Goal: Answer question/provide support: Share knowledge or assist other users

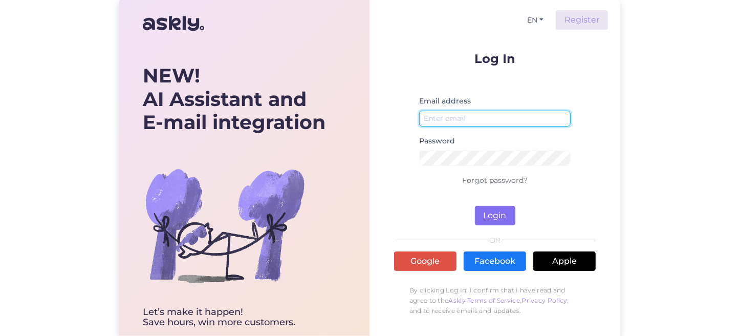
type input "[EMAIL_ADDRESS][DOMAIN_NAME]"
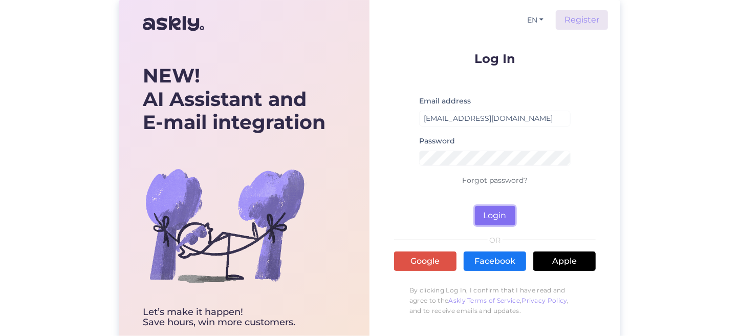
click at [495, 214] on button "Login" at bounding box center [495, 215] width 40 height 19
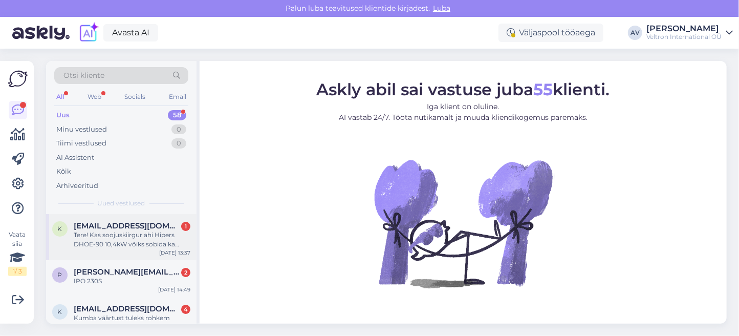
click at [152, 242] on div "Tere! Kas soojuskiirgur ahi Hipers DHOE-90 10,4kW võiks sobida ka haridusasutus…" at bounding box center [132, 239] width 117 height 18
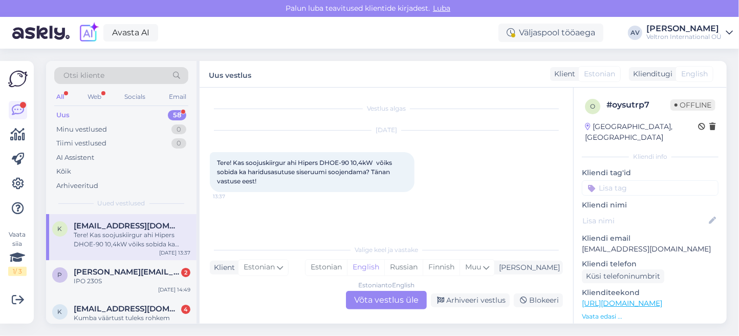
click at [389, 301] on div "Estonian to English Võta vestlus üle" at bounding box center [386, 300] width 81 height 18
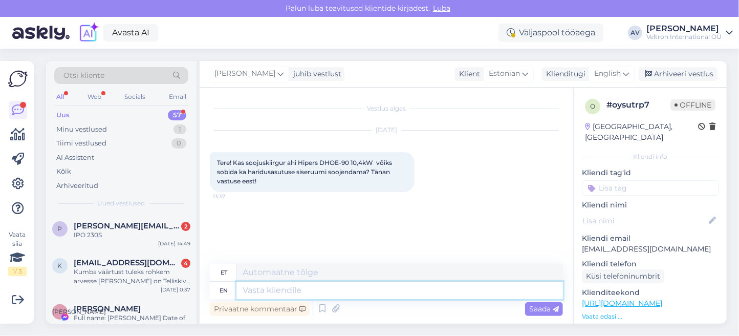
click at [372, 287] on textarea at bounding box center [399, 289] width 326 height 17
type textarea "T"
type textarea "Tere"
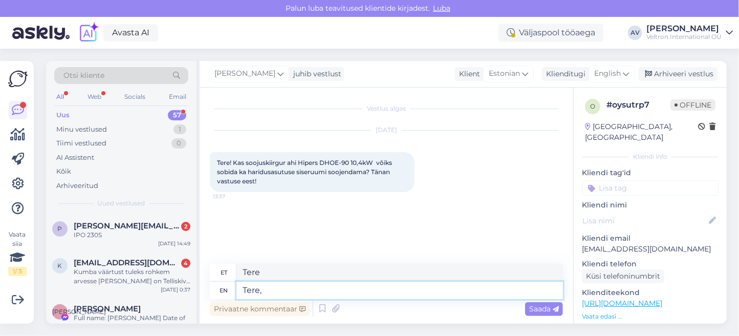
type textarea "Tere,"
type textarea "Tere, An"
type textarea "Tere, Antud"
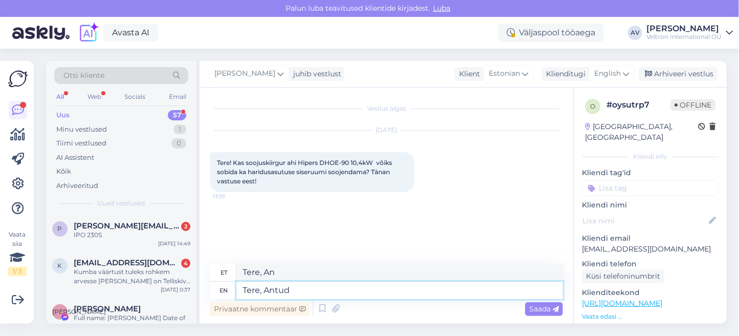
type textarea "Tere, Antud"
type textarea "Tere, Antud toode"
type textarea "Tere, Antud toode võiks"
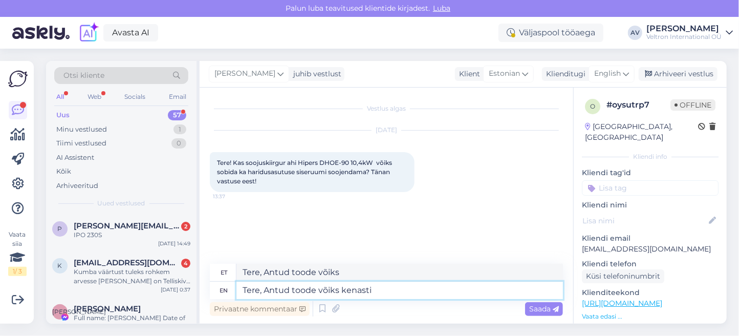
type textarea "Tere, [PERSON_NAME] toode võiks kenasti s"
type textarea "Tere, Antud toode võiks kenasti"
type textarea "Tere, Antud toode võiks kenasti sobida"
type textarea "Tere, [PERSON_NAME] toode võiks kenasti sobida,"
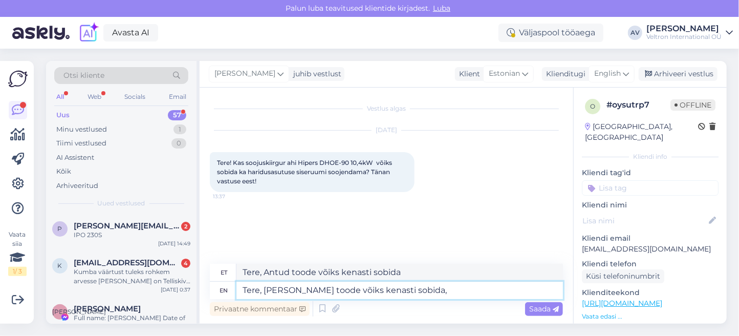
type textarea "Tere, [PERSON_NAME] toode võiks kenasti sobida,"
type textarea "Tere, Antud toode võiks kenasti sobida, kui"
type textarea "Tere, [PERSON_NAME] toode võiks kenasti sobida, kui ´d"
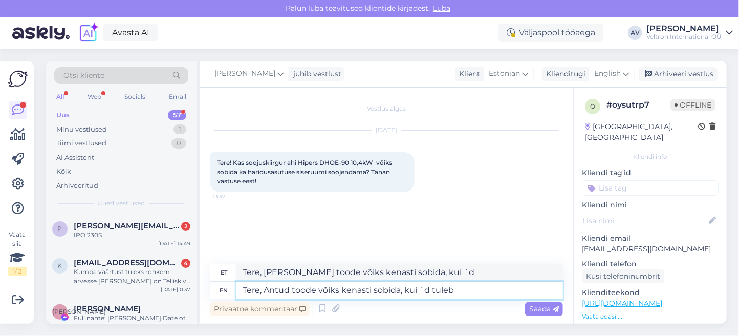
type textarea "Tere, [PERSON_NAME] toode võiks kenasti sobida, kui ´d tuleb a"
type textarea "Tere, Antud toode võiks kenasti sobida, kui ´d tuleb"
type textarea "Tere, [PERSON_NAME] toode võiks kenasti sobida, kui ´d tuleb arve"
type textarea "Tere, [PERSON_NAME] toode võiks kenasti sobida, kui ´d tuleb arv"
type textarea "Tere, [PERSON_NAME] toode võiks kenasti sobida, kui ´d tuleb arvestada"
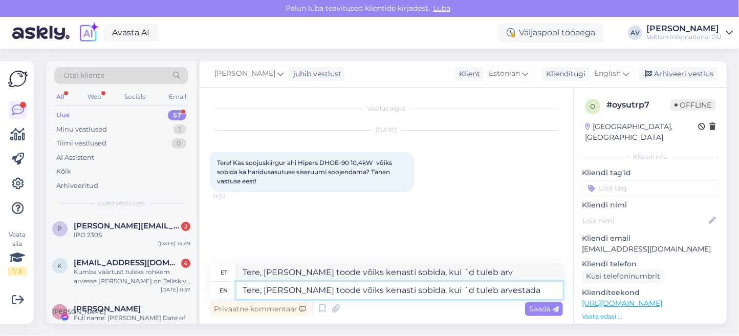
type textarea "Tere, [PERSON_NAME] toode võiks kenasti sobida, kui ´d tuleb meeles"
type textarea "Tere, [PERSON_NAME] toode võiks kenasti sobida, kui ´d tuleb arvestada mõningat…"
type textarea "Tere, [PERSON_NAME] toode võiks kenasti sobida, kui ´d tuleb meeldivalt rääkida"
type textarea "Tere, [PERSON_NAME] toode võiks kenasti sobida, kui ´d tuleb arvestada mõningat…"
type textarea "Tere, [PERSON_NAME] toode võiks kenasti sobida, kui ´d tuleb päris mõningate n"
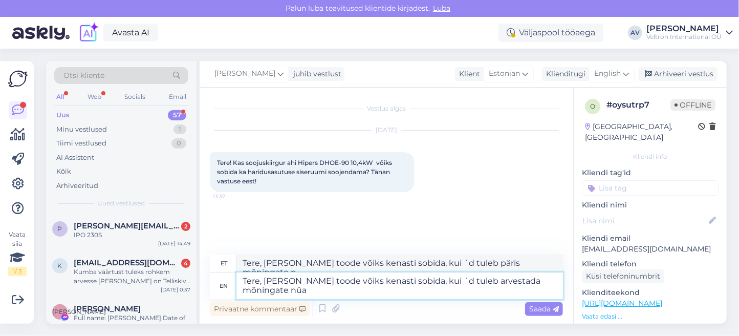
type textarea "Tere, [PERSON_NAME] toode võiks kenasti sobida, kui ´d tuleb arvestada mõningat…"
type textarea "Tere, [PERSON_NAME] toode võiks kenasti sobida, kui ´d tuleb päris mõningate nü…"
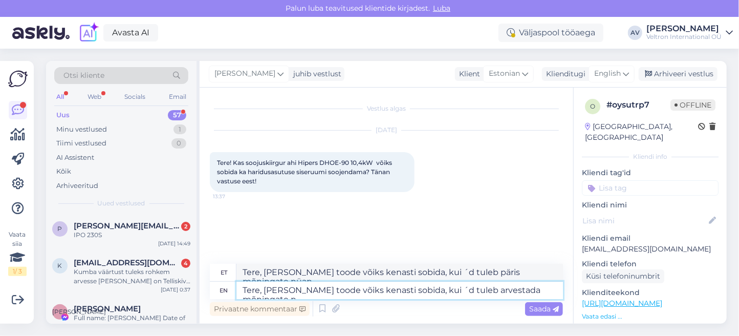
type textarea "Tere, [PERSON_NAME] toode võiks kenasti sobida, kui ´d tuleb arvestada mõningate"
type textarea "Tere, [PERSON_NAME] toode võiks kenasti sobida, kui ´d tuleb meeldivalt rääkida"
click at [423, 292] on textarea "Tere, [PERSON_NAME] toode võiks kenasti sobida, kui ´d tuleb arvestada mõningate" at bounding box center [399, 289] width 326 height 17
type textarea "Tere, Antud toode võiks kenasti sobida, kui d tuleb arvestada mõningate"
type textarea "Tere, [PERSON_NAME] toode võiks kenasti sobida, kui d tuleb olulist mõningate"
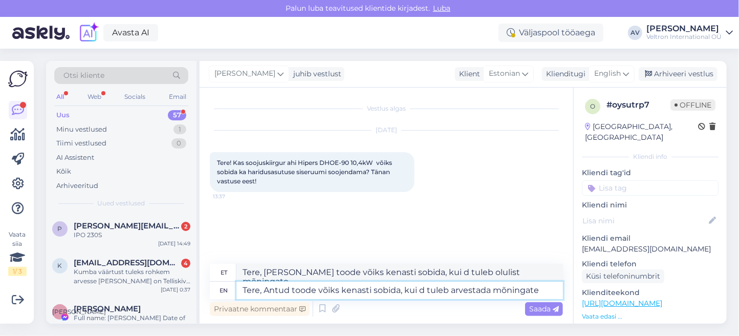
type textarea "Tere, [PERSON_NAME] toode võiks kenasti sobida, kuid tuleb arvestada mõningate"
type textarea "Tere, Antud toodetud võiks kenasti sobida, kuid tuleb üsna oluliste"
click at [446, 288] on textarea "Tere, [PERSON_NAME] toode võiks kenasti sobida, kuid tuleb arvestada mõningate" at bounding box center [399, 289] width 326 height 17
type textarea "Tere, [PERSON_NAME] toode võiks kenasti sobida, kuid tuleb jarvestada mõningate"
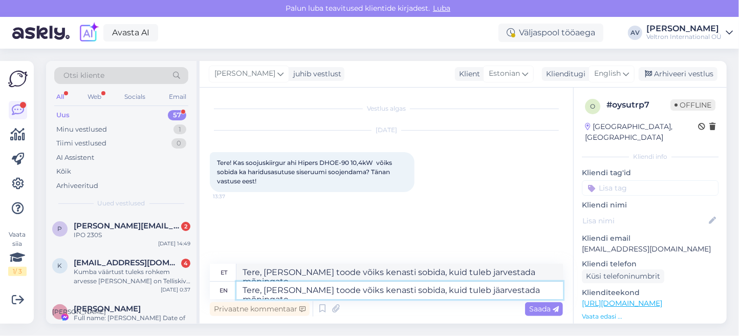
type textarea "Tere, [PERSON_NAME] toode võiks kenasti sobida, kuid tuleb järarvestada mõninga…"
type textarea "Tere, [PERSON_NAME] toode võiks kenasti sobida, kuid tuleb jäarvestada mõningate"
type textarea "Tere, [PERSON_NAME] toode võiks kenasti sobida, kuid tuleb järgarvestada mõning…"
type textarea "Tere, [PERSON_NAME] toode võiks kenasti sobida, kuid tuleb järgi arvestada mõni…"
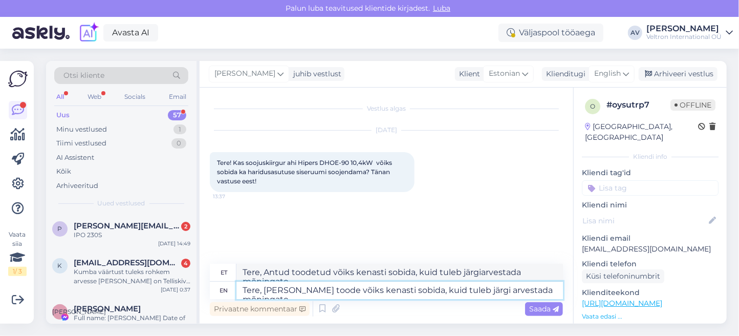
type textarea "Tere, Antud toodetud võiks kenasti sobida, kuid tuleb vastavalt olulistele"
type textarea "Tere, [PERSON_NAME] toode võiks kenasti sobida, kuid tuleb järarvestada mõninga…"
type textarea "Tere, Antud toodetud võiks kenasti sobida, kuid tuleb järgiarvestada mõningate"
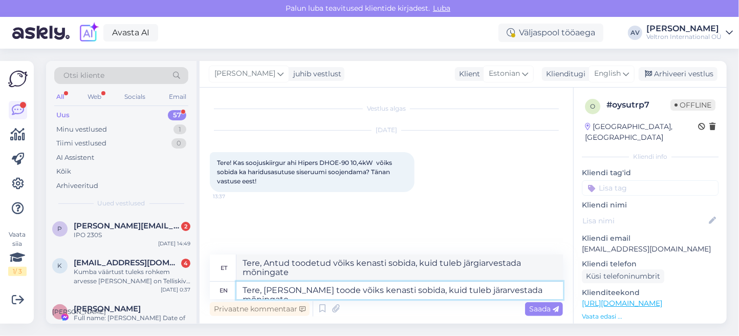
type textarea "Tere, [PERSON_NAME] toode võiks kenasti sobida, kuid tuleb jäarvestada mõningate"
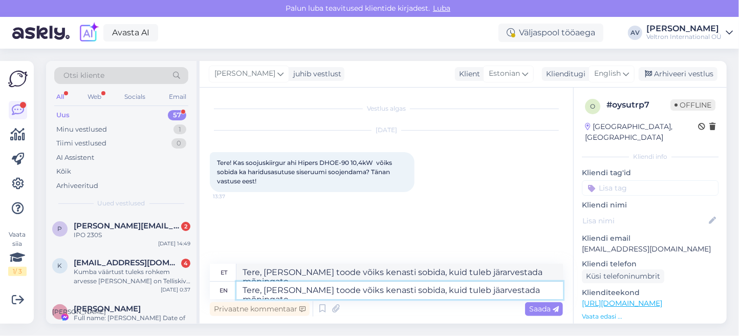
type textarea "Tere, [PERSON_NAME] toode võiks kenasti sobida, kuid tuleb jäarvestada mõningate"
type textarea "Tere, [PERSON_NAME] toode võiks kenasti sobida, kuid tuleb jarvestada mõningate"
type textarea "Tere, [PERSON_NAME] toode võiks kenasti sobida, kuid tuleb arvestada mõningate"
type textarea "Tere, Antud toodetud võiks kenasti sobida, kuid tuleb üsna oluliste"
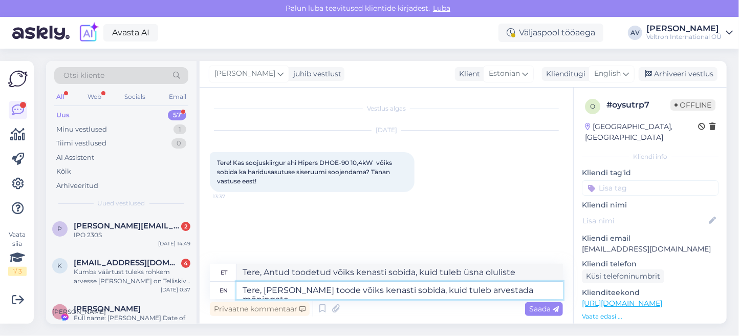
click at [549, 287] on textarea "Tere, [PERSON_NAME] toode võiks kenasti sobida, kuid tuleb arvestada mõningate" at bounding box center [399, 289] width 326 height 17
type textarea "Tere, [PERSON_NAME] toode võiks kenasti sobida, kuid tuleb arvestada"
type textarea "Tere, Antud toodetud võiks kenasti sobida, kuid tuleb meelde"
type textarea "Tere, [PERSON_NAME] toode võiks kenasti sobida, kuid tuleb arvestada ruum"
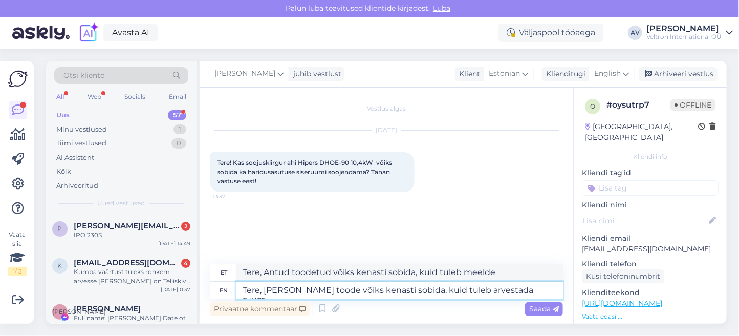
type textarea "Tere, [PERSON_NAME] toode võiks kenasti sobida, kuid tuleb piisavalt ruumi"
type textarea "Tere, [PERSON_NAME] toode võiks kenasti sobida, kuid tuleb arvestada ruumi s"
type textarea "Tere, Antud toodetud võiks kenasti sobida, kuid tuleb ruumi"
type textarea "Tere, [PERSON_NAME] toode võiks kenasti sobida, kuid tuleb arvestada ruumi suur…"
type textarea "Tere, Antud toodetud võiks kenasti sobida, kuid tuleb ruumi suuruses"
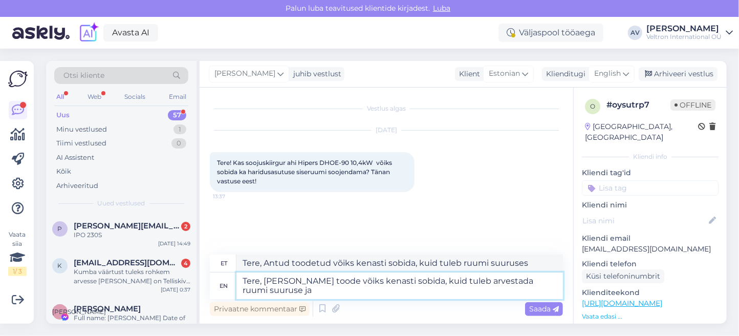
type textarea "Tere, [PERSON_NAME] toode võiks kenasti sobida, kuid tuleb arvestada ruumi suur…"
type textarea "Tere, Antud toodetud võiks kenasti sobida, kuid tuleb ruumi suuruse ja"
type textarea "Tere, [PERSON_NAME] toode võiks kenasti sobida, kuid tuleb arvestada ruumi suur…"
type textarea "Tere, Antud toodetud võiks kenasti sobida, kuid tuleb ruumi suuruse ja asukoha"
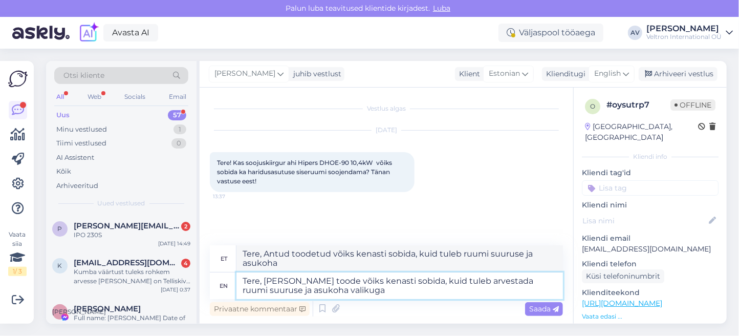
type textarea "Tere, [PERSON_NAME] toode võiks kenasti sobida, kuid tuleb arvestada ruumi suur…"
type textarea "Tere, [PERSON_NAME] toodetud võiks kenasti sobida, kuid tuleb ruumi suuruse ja …"
type textarea "Tere, [PERSON_NAME] toode võiks kenasti sobida, kuid tuleb arvestada ruumi suur…"
type textarea "Tere, [PERSON_NAME] toodetud võiks kenasti sobida, kuid tuleb ruumi suuruse ja …"
type textarea "Tere, [PERSON_NAME] toode võiks kenasti sobida, kuid tuleb arvestada ruumi suur…"
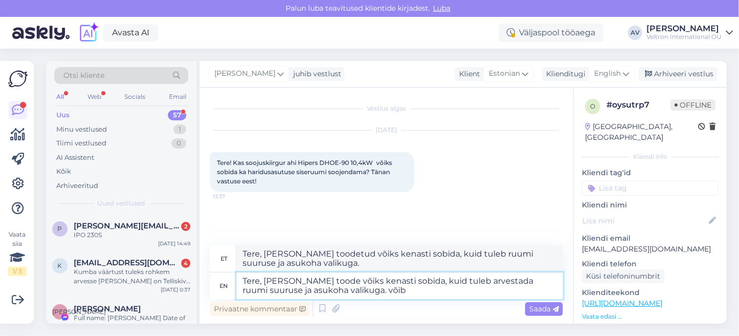
type textarea "Tere, [PERSON_NAME] toodetud võiks kenasti sobida, kuid tuleb ruumi suuruse ja …"
type textarea "Tere, [PERSON_NAME] toode võiks kenasti sobida, kuid tuleb arvestada ruumi suur…"
type textarea "Tere, [PERSON_NAME] toodetud võiks kenasti sobida, kuid tuleb ruumi suuruse ja …"
type textarea "Tere, [PERSON_NAME] toode võiks kenasti sobida, kuid tuleb arvestada ruumi suur…"
type textarea "Tere, [PERSON_NAME] toodetud võiks kenasti sobida, kuid tuleb ruumi suuruse ja …"
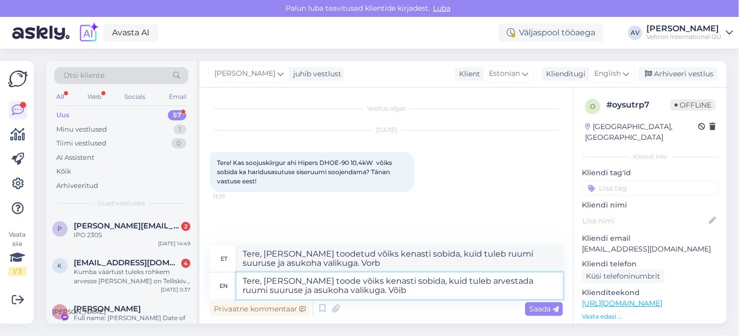
type textarea "Tere, [PERSON_NAME] toode võiks kenasti sobida, kuid tuleb arvestada ruumi suur…"
type textarea "Tere, [PERSON_NAME] toodetud võiks kenasti sobida, kuid tuleb ruumi suuruse ja …"
type textarea "Tere, [PERSON_NAME] toode võiks kenasti sobida, kuid tuleb arvestada ruumi suur…"
type textarea "Tere, [PERSON_NAME] toodetud võiks kenasti sobida, kuid tuleb ruumi suuruse ja …"
type textarea "Tere, [PERSON_NAME] toode võiks kenasti sobida, kuid tuleb arvestada ruumi suur…"
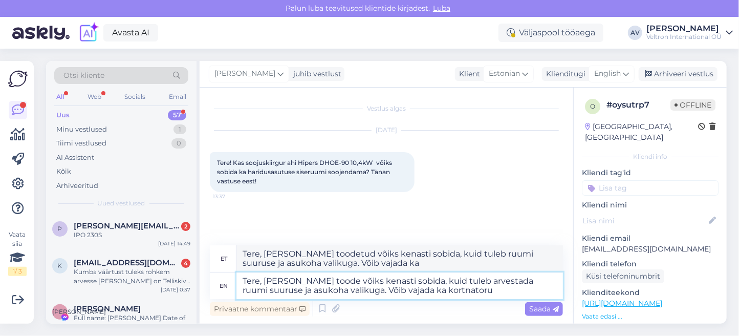
type textarea "Tere, [PERSON_NAME] toodetud võiks kenasti sobida, kuid tuleb ruumi suuruse ja …"
type textarea "Tere, [PERSON_NAME] toode võiks kenasti sobida, kuid tuleb arvestada ruumi suur…"
type textarea "Tere, [PERSON_NAME] toodetud võiks kenasti sobida, kuid tuleb ruumi suuruse ja …"
click at [409, 290] on textarea "Tere, [PERSON_NAME] toode võiks kenasti sobida, kuid tuleb arvestada ruumi suur…" at bounding box center [399, 285] width 326 height 27
type textarea "Tere, [PERSON_NAME] toode võiks kenasti sobida, kuid tuleb arvestada ruumi suur…"
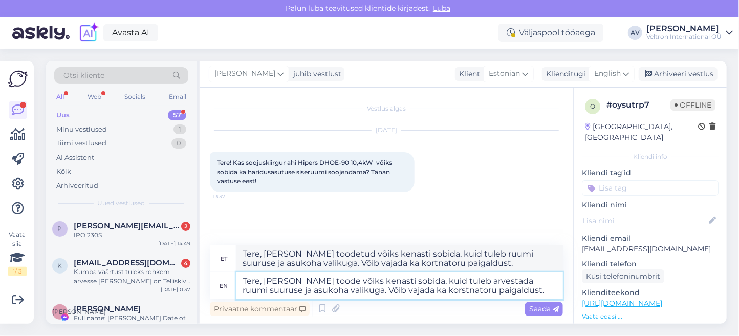
type textarea "Tere, [PERSON_NAME] toodetud võiks kenasti sobida, kuid tuleb ruumi suuruse ja …"
type textarea "Tere, [PERSON_NAME] toode võiks kenasti sobida, kuid tuleb arvestada ruumi suur…"
type textarea "Tere, [PERSON_NAME] toodetud võiks kenasti sobida, kuid tuleb ruumi suuruse ja …"
type textarea "Tere, [PERSON_NAME] toode võiks kenasti sobida, kuid tuleb arvestada ruumi suur…"
type textarea "Tere, [PERSON_NAME] toodetud võiks kenasti sobida, kuid tuleb ruumi suuruse ja …"
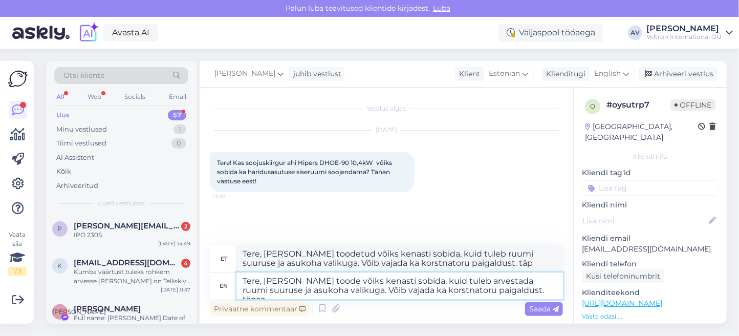
type textarea "Tere, [PERSON_NAME] toode võiks kenasti sobida, kuid tuleb arvestada ruumi suur…"
type textarea "Tere, [PERSON_NAME] toodetud võiks kenasti sobida, kuid tuleb ruumi suuruse ja …"
type textarea "Tere, [PERSON_NAME] toode võiks kenasti sobida, kuid tuleb arvestada ruumi suur…"
type textarea "Tere, [PERSON_NAME] toodetud võiks kenasti sobida, kuid tuleb ruumi suuruse ja …"
type textarea "Tere, [PERSON_NAME] toode võiks kenasti sobida, kuid tuleb arvestada ruumi suur…"
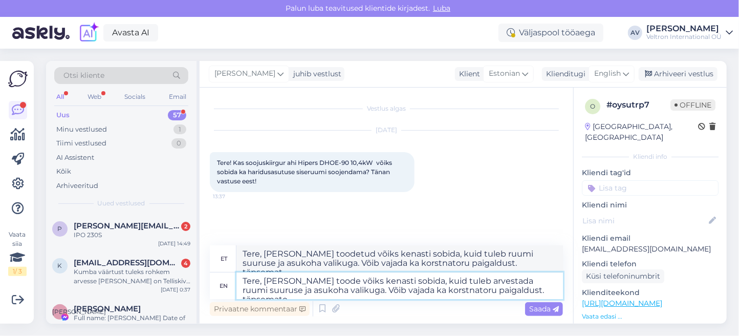
type textarea "Tere, [PERSON_NAME] toodetud võiks kenasti sobida, kuid tuleb ruumi suuruse ja …"
type textarea "Tere, [PERSON_NAME] toode võiks kenasti sobida, kuid tuleb arvestada ruumi suur…"
type textarea "Tere, [PERSON_NAME] toodetud võiks kenasti sobida, kuid tuleb ruumi suuruse ja …"
type textarea "Tere, [PERSON_NAME] toode võiks kenasti sobida, kuid tuleb arvestada ruumi suur…"
type textarea "Tere, [PERSON_NAME] toodetud võiks kenasti sobida, kuid tuleb ruumi suuruse ja …"
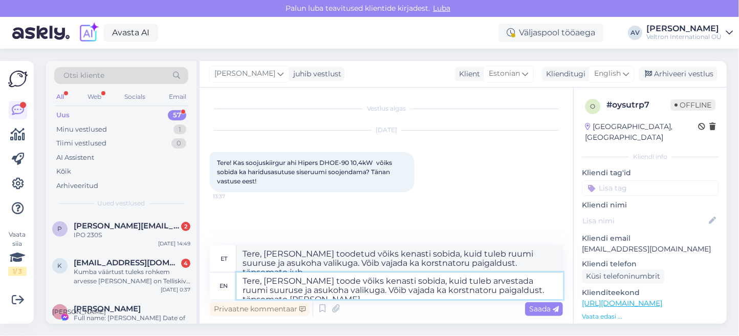
type textarea "Tere, [PERSON_NAME] toode võiks kenasti sobida, kuid tuleb arvestada ruumi suur…"
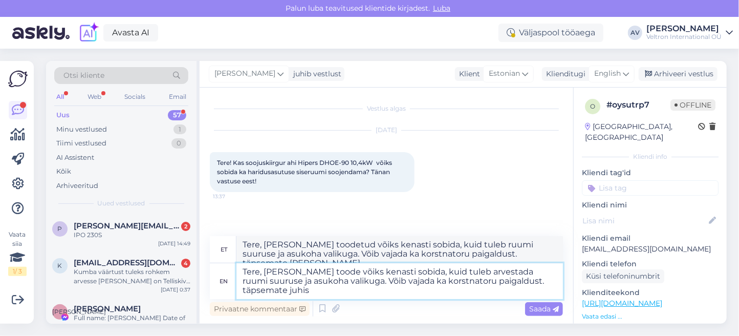
type textarea "Tere, [PERSON_NAME] toodetud võiks kenasti sobida, kuid tuleb ruumi suuruse ja …"
type textarea "Tere, [PERSON_NAME] toode võiks kenasti sobida, kuid tuleb arvestada ruumi suur…"
type textarea "Tere, [PERSON_NAME] toodetud võiks kenasti sobida, kuid tuleb ruumi suuruse ja …"
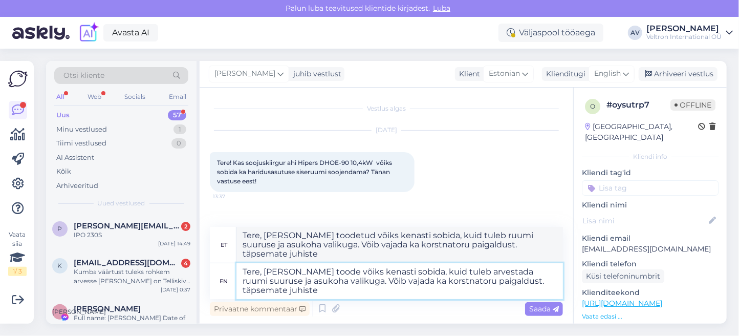
type textarea "Tere, [PERSON_NAME] toode võiks kenasti sobida, kuid tuleb arvestada ruumi suur…"
type textarea "Tere, [PERSON_NAME] toodetud võiks kenasti sobida, kuid tuleb ruumi suuruse ja …"
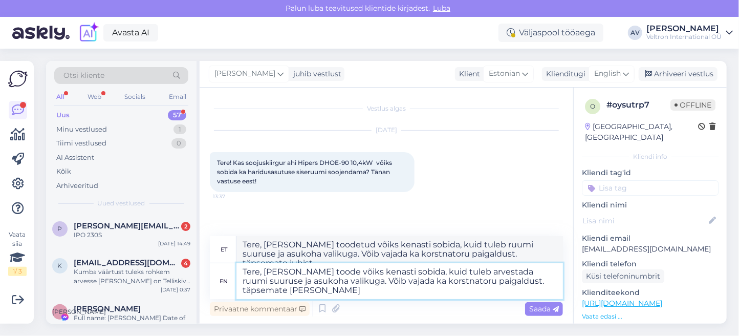
type textarea "Tere, [PERSON_NAME] toode võiks kenasti sobida, kuid tuleb arvestada ruumi suur…"
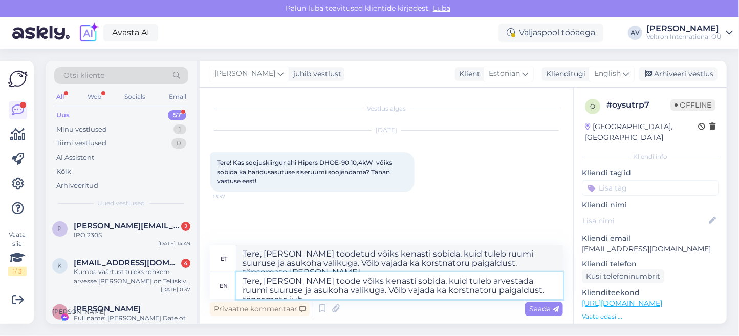
type textarea "Tere, [PERSON_NAME] toodetud võiks kenasti sobida, kuid tuleb ruumi suuruse ja …"
type textarea "Tere, [PERSON_NAME] toode võiks kenasti sobida, kuid tuleb arvestada ruumi suur…"
type textarea "Tere, [PERSON_NAME] toodetud võiks kenasti sobida, kuid tuleb ruumi suuruse ja …"
type textarea "Tere, [PERSON_NAME] toode võiks kenasti sobida, kuid tuleb arvestada ruumi suur…"
type textarea "Tere, [PERSON_NAME] toodetud võiks kenasti sobida, kuid tuleb ruumi suuruse ja …"
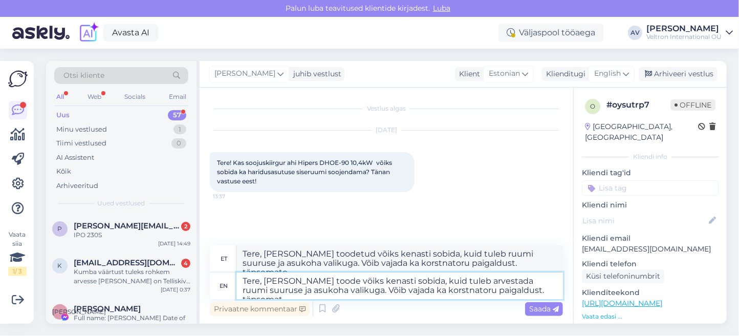
type textarea "Tere, [PERSON_NAME] toode võiks kenasti sobida, kuid tuleb arvestada ruumi suur…"
type textarea "Tere, [PERSON_NAME] toodetud võiks kenasti sobida, kuid tuleb ruumi suuruse ja …"
type textarea "Tere, [PERSON_NAME] toode võiks kenasti sobida, kuid tuleb arvestada ruumi suur…"
type textarea "Tere, [PERSON_NAME] toodetud võiks kenasti sobida, kuid tuleb ruumi suuruse ja …"
type textarea "Tere, [PERSON_NAME] toode võiks kenasti sobida, kuid tuleb arvestada ruumi suur…"
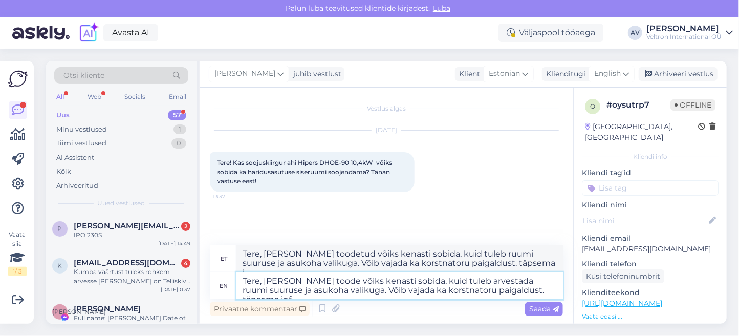
type textarea "Tere, [PERSON_NAME] toodetud võiks kenasti sobida, kuid tuleb ruumi suuruse ja …"
type textarea "Tere, [PERSON_NAME] toode võiks kenasti sobida, kuid tuleb arvestada ruumi suur…"
type textarea "Tere, [PERSON_NAME] toodetud võiks kenasti sobida, kuid tuleb ruumi suuruse ja …"
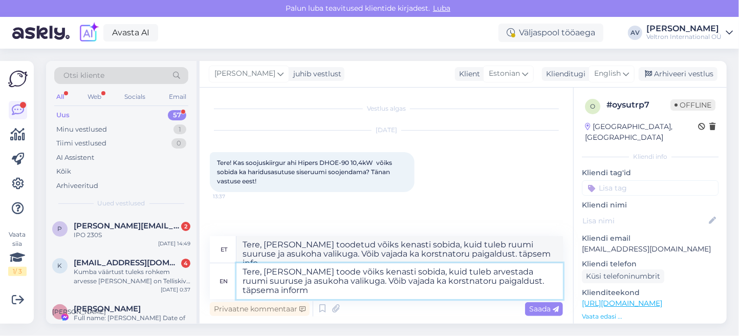
type textarea "Tere, [PERSON_NAME] toode võiks kenasti sobida, kuid tuleb arvestada ruumi suur…"
type textarea "Tere, [PERSON_NAME] toodetud võiks kenasti sobida, kuid tuleb ruumi suuruse ja …"
type textarea "Tere, [PERSON_NAME] toode võiks kenasti sobida, kuid tuleb arvestada ruumi suur…"
type textarea "Tere, [PERSON_NAME] toodetud võiks kenasti sobida, kuid tuleb ruumi suuruse ja …"
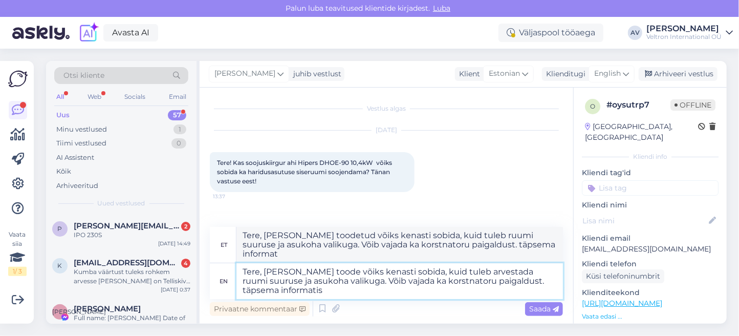
type textarea "Tere, [PERSON_NAME] toode võiks kenasti sobida, kuid tuleb arvestada ruumi suur…"
type textarea "Tere, [PERSON_NAME] toodetud võiks kenasti sobida, kuid tuleb ruumi suuruse ja …"
type textarea "Tere, [PERSON_NAME] toode võiks kenasti sobida, kuid tuleb arvestada ruumi suur…"
type textarea "Tere, [PERSON_NAME] toodetud võiks kenasti sobida, kuid tuleb ruumi suuruse ja …"
type textarea "Tere, [PERSON_NAME] toode võiks kenasti sobida, kuid tuleb arvestada ruumi suur…"
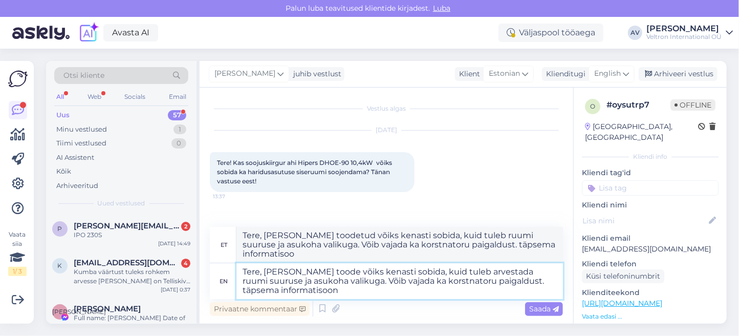
type textarea "Tere, [PERSON_NAME] toodetud võiks kenasti sobida, kuid tuleb ruumi suuruse ja …"
type textarea "Tere, [PERSON_NAME] toode võiks kenasti sobida, kuid tuleb arvestada ruumi suur…"
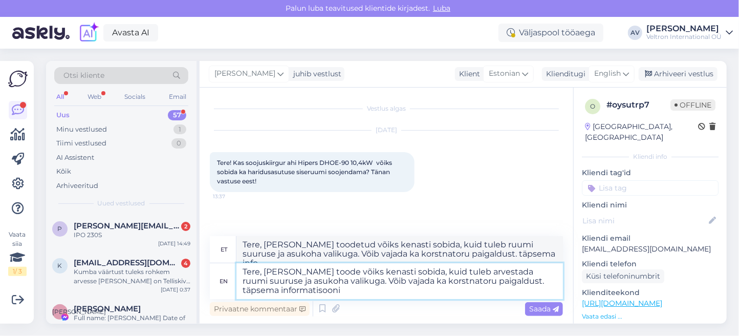
type textarea "Tere, [PERSON_NAME] toodetud võiks kenasti sobida, kuid tuleb ruumi suuruse ja …"
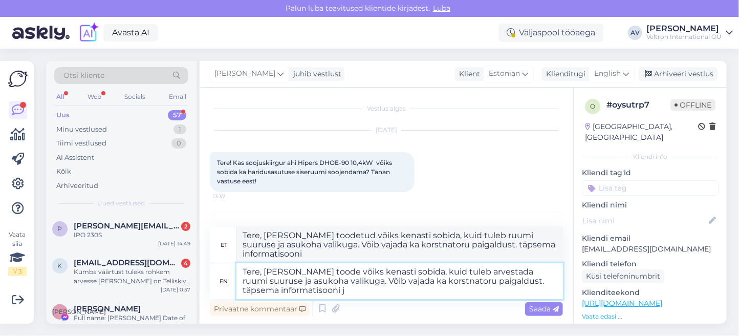
type textarea "Tere, [PERSON_NAME] toode võiks kenasti sobida, kuid tuleb arvestada ruumi suur…"
type textarea "Tere, [PERSON_NAME] toodetud võiks kenasti sobida, kuid tuleb ruumi suuruse ja …"
type textarea "Tere, [PERSON_NAME] toode võiks kenasti sobida, kuid tuleb arvestada ruumi suur…"
type textarea "Tere, [PERSON_NAME] toodetud võiks kenasti sobida, kuid tuleb ruumi suuruse ja …"
type textarea "Tere, [PERSON_NAME] toode võiks kenasti sobida, kuid tuleb arvestada ruumi suur…"
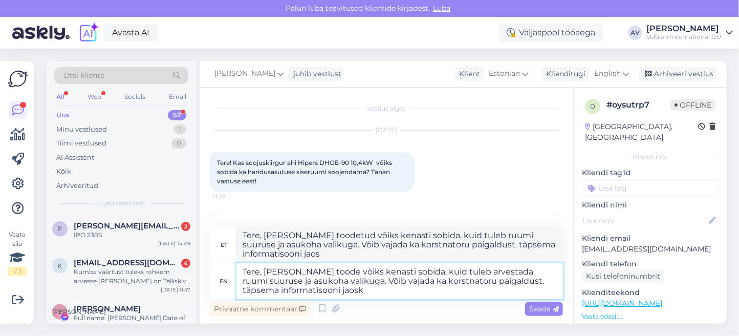
type textarea "Tere, [PERSON_NAME] toodetud võiks kenasti sobida, kuid tuleb ruumi suuruse ja …"
type textarea "Tere, [PERSON_NAME] toode võiks kenasti sobida, kuid tuleb arvestada ruumi suur…"
type textarea "Tere, [PERSON_NAME] toodetud võiks kenasti sobida, kuid tuleb ruumi suuruse ja …"
type textarea "Tere, [PERSON_NAME] toode võiks kenasti sobida, kuid tuleb arvestada ruumi suur…"
type textarea "Tere, [PERSON_NAME] toodetud võiks kenasti sobida, kuid tuleb ruumi suuruse ja …"
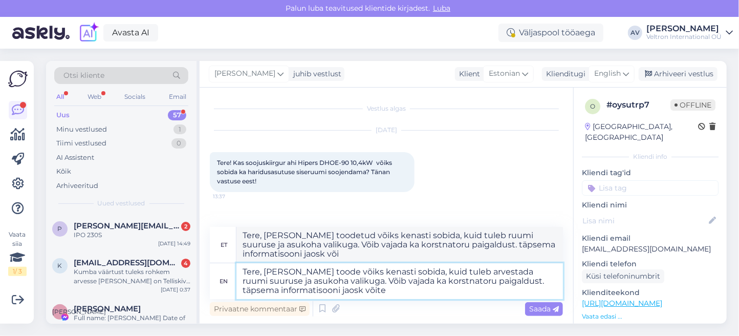
type textarea "Tere, [PERSON_NAME] toode võiks kenasti sobida, kuid tuleb arvestada ruumi suur…"
type textarea "Tere, [PERSON_NAME] toodetud võiks kenasti sobida, kuid tuleb ruumi suuruse ja …"
type textarea "Tere, [PERSON_NAME] toode võiks kenasti sobida, kuid tuleb arvestada ruumi suur…"
type textarea "Tere, [PERSON_NAME] toodetud võiks kenasti sobida, kuid tuleb ruumi suuruse ja …"
type textarea "Tere, [PERSON_NAME] toode võiks kenasti sobida, kuid tuleb arvestada ruumi suur…"
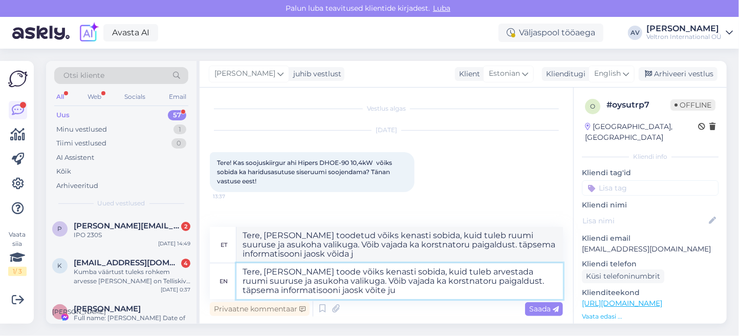
type textarea "Tere, [PERSON_NAME] toodetud võiks kenasti sobida, kuid tuleb ruumi suuruse ja …"
type textarea "Tere, [PERSON_NAME] toode võiks kenasti sobida, kuid tuleb arvestada ruumi suur…"
type textarea "Tere, [PERSON_NAME] toodetud võiks kenasti sobida, kuid tuleb ruumi suuruse ja …"
type textarea "Tere, [PERSON_NAME] toode võiks kenasti sobida, kuid tuleb arvestada ruumi suur…"
type textarea "Tere, [PERSON_NAME] toodetud võiks kenasti sobida, kuid tuleb ruumi suuruse ja …"
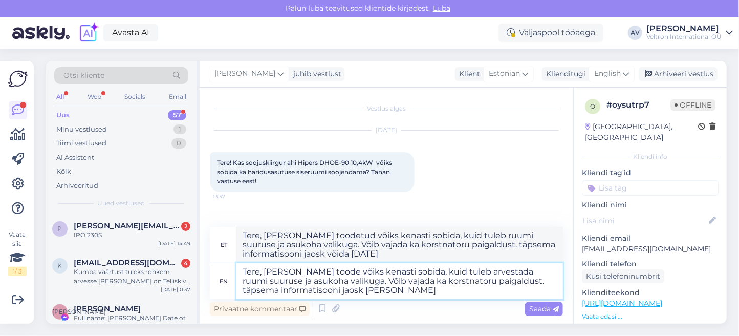
type textarea "Tere, [PERSON_NAME] toode võiks kenasti sobida, kuid tuleb arvestada ruumi suur…"
type textarea "Tere, [PERSON_NAME] toodetud võiks kenasti sobida, kuid tuleb ruumi suuruse ja …"
type textarea "Tere, [PERSON_NAME] toode võiks kenasti sobida, kuid tuleb arvestada ruumi suur…"
type textarea "Tere, [PERSON_NAME] toodetud võiks kenasti sobida, kuid tuleb ruumi suuruse ja …"
type textarea "Tere, [PERSON_NAME] toode võiks kenasti sobida, kuid tuleb arvestada ruumi suur…"
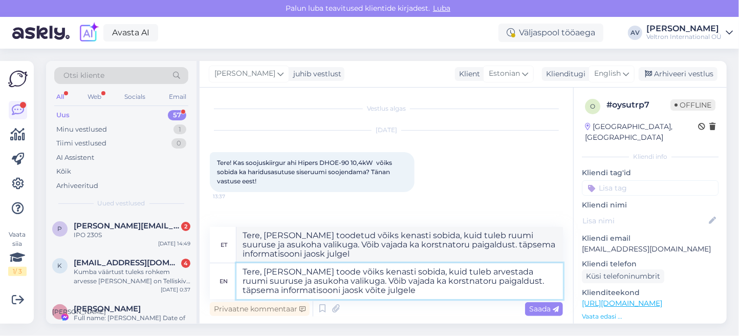
type textarea "Tere, [PERSON_NAME] toodetud võiks kenasti sobida, kuid tuleb ruumi suuruse ja …"
type textarea "Tere, [PERSON_NAME] toode võiks kenasti sobida, kuid tuleb arvestada ruumi suur…"
type textarea "Tere, [PERSON_NAME] toodetud võiks kenasti sobida, kuid tuleb ruumi suuruse ja …"
type textarea "Tere, [PERSON_NAME] toode võiks kenasti sobida, kuid tuleb arvestada ruumi suur…"
type textarea "Tere, [PERSON_NAME] toodetud võiks kenasti sobida, kuid tuleb ruumi suuruse ja …"
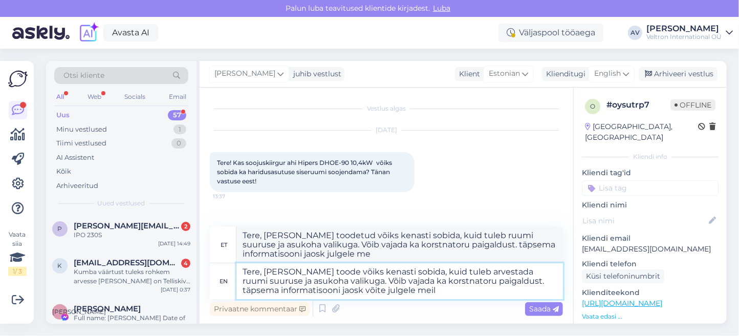
type textarea "Tere, [PERSON_NAME] toode võiks kenasti sobida, kuid tuleb arvestada ruumi suur…"
type textarea "Tere, [PERSON_NAME] toodetud võiks kenasti sobida, kuid tuleb ruumi suuruse ja …"
type textarea "Tere, [PERSON_NAME] toode võiks kenasti sobida, kuid tuleb arvestada ruumi suur…"
type textarea "Tere, [PERSON_NAME] toodetud võiks kenasti sobida, kuid tuleb ruumi suuruse ja …"
type textarea "Tere, [PERSON_NAME] toode võiks kenasti sobida, kuid tuleb arvestada ruumi suur…"
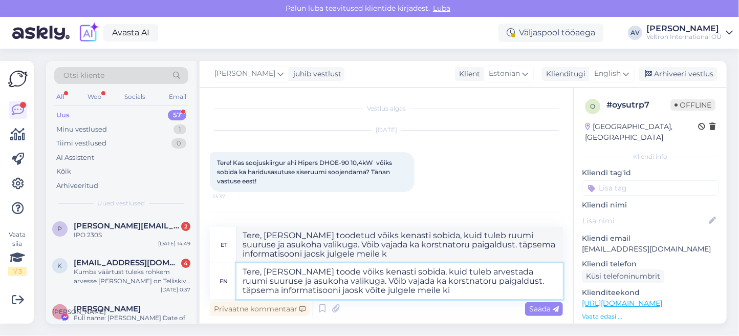
type textarea "Tere, [PERSON_NAME] toodetud võiks kenasti sobida, kuid tuleb ruumi suuruse ja …"
type textarea "Tere, [PERSON_NAME] toode võiks kenasti sobida, kuid tuleb arvestada ruumi suur…"
type textarea "Tere, [PERSON_NAME] toodetud võiks kenasti sobida, kuid tuleb ruumi suuruse ja …"
type textarea "Tere, [PERSON_NAME] toode võiks kenasti sobida, kuid tuleb arvestada ruumi suur…"
type textarea "Tere, [PERSON_NAME] toodetud võiks kenasti sobida, kuid tuleb ruumi suuruse ja …"
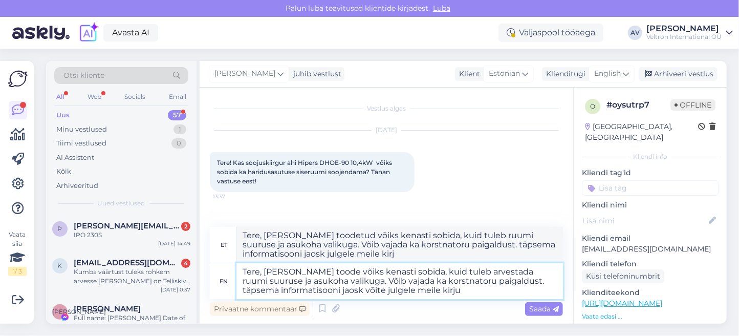
type textarea "Tere, [PERSON_NAME] toode võiks kenasti sobida, kuid tuleb arvestada ruumi suur…"
type textarea "Tere, [PERSON_NAME] toodetud võiks kenasti sobida, kuid tuleb ruumi suuruse ja …"
type textarea "Tere, [PERSON_NAME] toode võiks kenasti sobida, kuid tuleb arvestada ruumi suur…"
type textarea "Tere, [PERSON_NAME] toodetud võiks kenasti sobida, kuid tuleb ruumi suuruse ja …"
type textarea "Tere, [PERSON_NAME] toode võiks kenasti sobida, kuid tuleb arvestada ruumi suur…"
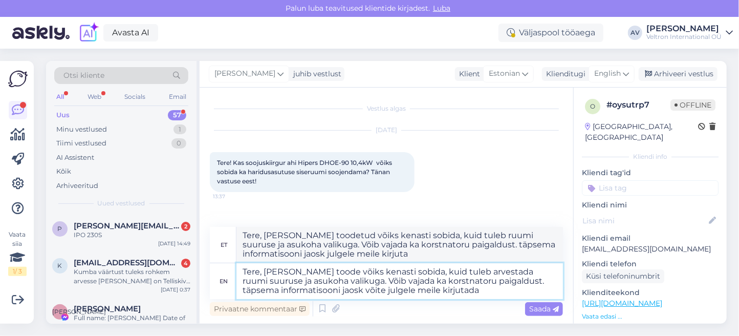
type textarea "Tere, [PERSON_NAME] toodetud võiks kenasti sobida, kuid tuleb ruumi suuruse ja …"
type textarea "Tere, [PERSON_NAME] toode võiks kenasti sobida, kuid tuleb arvestada ruumi suur…"
type textarea "Tere, [PERSON_NAME] toodetud võiks kenasti sobida, kuid tuleb ruumi suuruse ja …"
click at [378, 287] on textarea "Tere, [PERSON_NAME] toode võiks kenasti sobida, kuid tuleb arvestada ruumi suur…" at bounding box center [399, 281] width 326 height 36
type textarea "Tere, [PERSON_NAME] toode võiks kenasti sobida, kuid tuleb arvestada ruumi suur…"
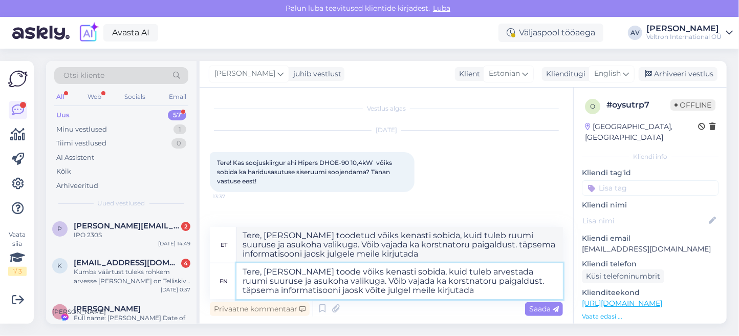
type textarea "Tere, [PERSON_NAME] toodetud võiks kenasti sobida, kuid tuleb ruumi suuruse ja …"
type textarea "Tere, [PERSON_NAME] toode võiks kenasti sobida, kuid tuleb arvestada ruumi suur…"
type textarea "Tere, [PERSON_NAME] toodetud võiks kenasti sobida, kuid tuleb ruumi suuruse ja …"
click at [488, 277] on textarea "Tere, [PERSON_NAME] toode võiks kenasti sobida, kuid tuleb arvestada ruumi suur…" at bounding box center [399, 281] width 326 height 36
type textarea "Tere, [PERSON_NAME] toode võiks kenasti sobida, kuid tuleb arvestada ruumi suur…"
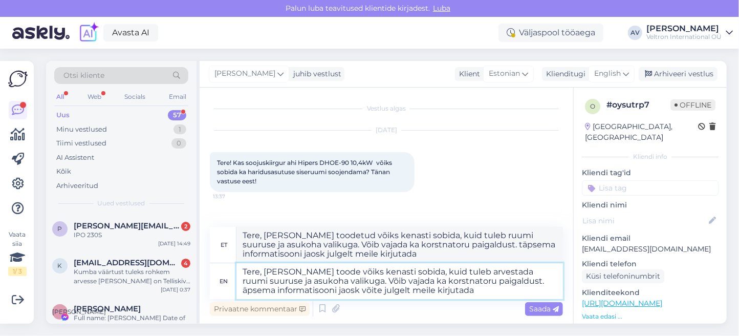
type textarea "Tere, [PERSON_NAME] toodetud võiks kenasti sobida, kuid tuleb ruumi suuruse ja …"
type textarea "Tere, [PERSON_NAME] toode võiks kenasti sobida, kuid tuleb arvestada ruumi suur…"
type textarea "Tere, [PERSON_NAME] toodetud võiks kenasti sobida, kuid tuleb ruumi suuruse ja …"
click at [320, 290] on textarea "Tere, [PERSON_NAME] toode võiks kenasti sobida, kuid tuleb arvestada ruumi suur…" at bounding box center [399, 281] width 326 height 36
type textarea "Tere, [PERSON_NAME] toode võiks kenasti sobida, kuid tuleb arvestada ruumi suur…"
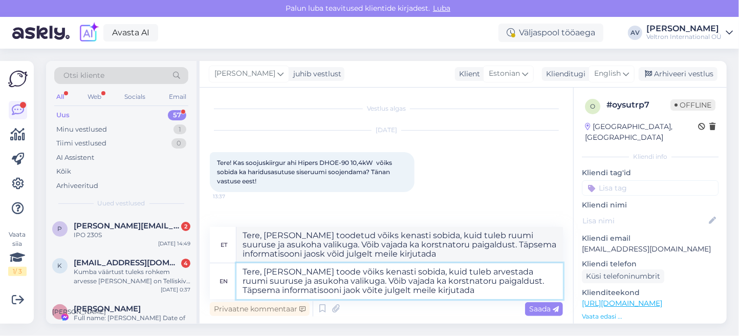
type textarea "Tere, [PERSON_NAME] toodetud võiks kenasti sobida, kuid tuleb ruumi suuruse ja …"
type textarea "Tere, [PERSON_NAME] toode võiks kenasti sobida, kuid tuleb arvestada ruumi suur…"
type textarea "Tere, [PERSON_NAME] toodetud võiks kenasti sobida, kuid tuleb ruumi suuruse ja …"
click at [468, 295] on textarea "Tere, [PERSON_NAME] toode võiks kenasti sobida, kuid tuleb arvestada ruumi suur…" at bounding box center [399, 281] width 326 height 36
type textarea "Tere, [PERSON_NAME] toode võiks kenasti sobida, kuid tuleb arvestada ruumi suur…"
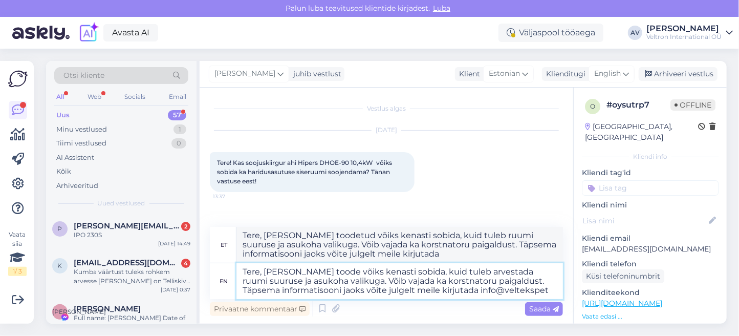
type textarea "Tere, [PERSON_NAME] toodetud võiks kenasti sobida, kuid tuleb ruumi suuruse ja …"
type textarea "Tere, [PERSON_NAME] toode võiks kenasti sobida, kuid tuleb arvestada ruumi suur…"
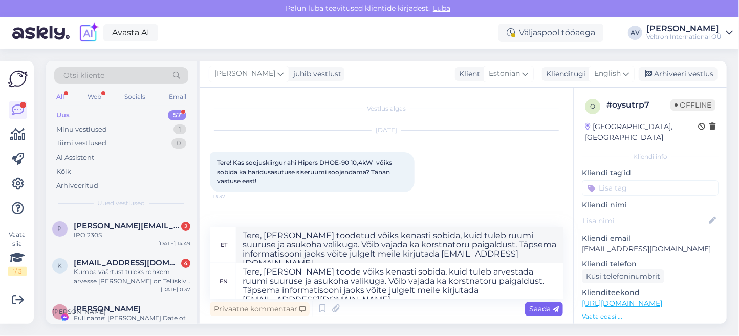
click at [537, 305] on span "Saada" at bounding box center [544, 308] width 30 height 9
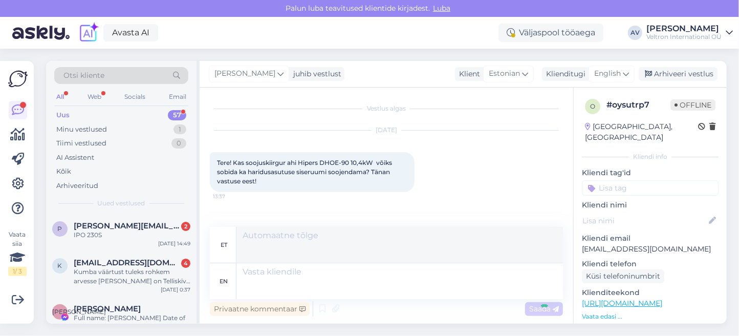
scroll to position [65, 0]
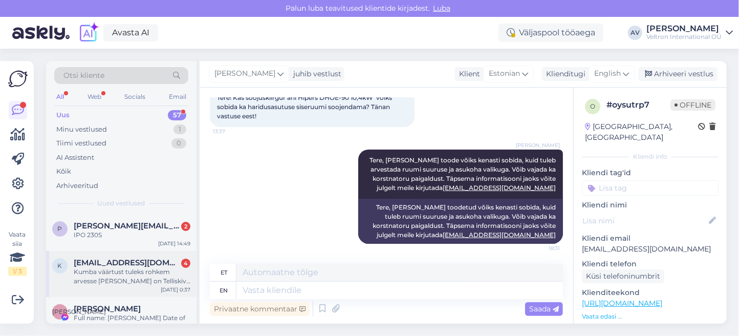
click at [130, 271] on div "Kumba väärtust tuleks rohkem arvesse [PERSON_NAME] on Telliskivi hoone (soojust…" at bounding box center [132, 276] width 117 height 18
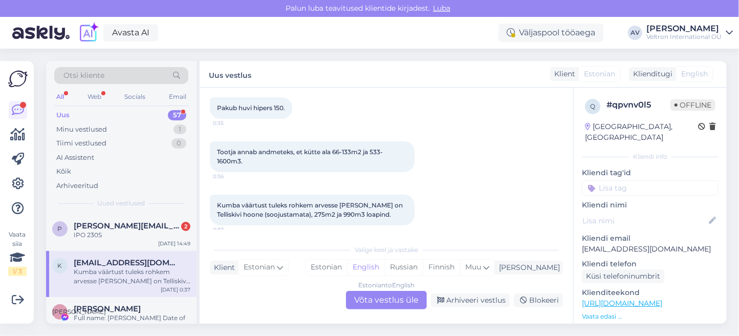
scroll to position [105, 0]
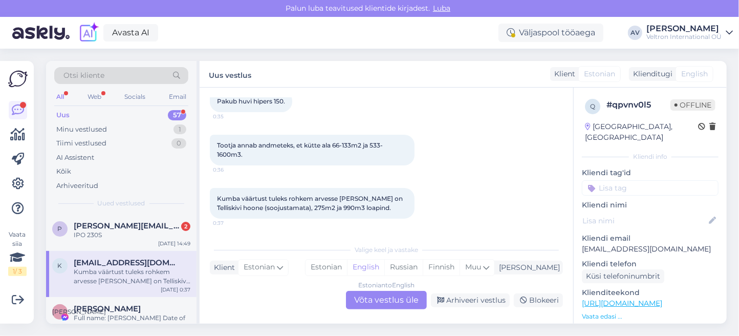
click at [390, 297] on div "Estonian to English Võta vestlus üle" at bounding box center [386, 300] width 81 height 18
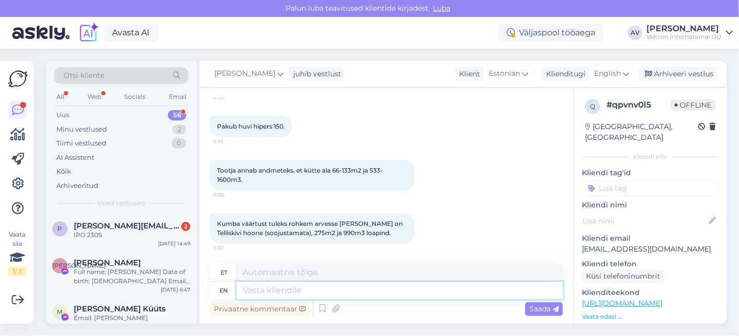
click at [395, 291] on textarea at bounding box center [399, 289] width 326 height 17
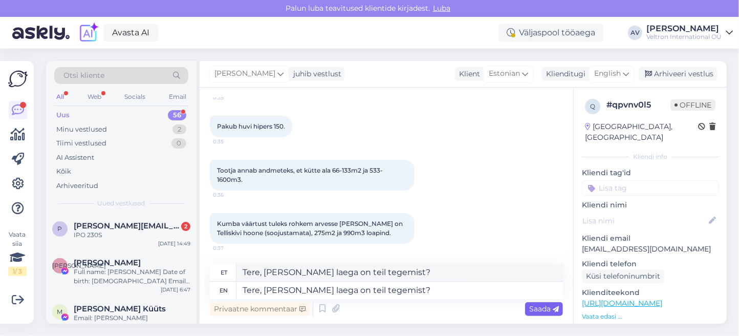
click at [547, 305] on span "Saada" at bounding box center [544, 308] width 30 height 9
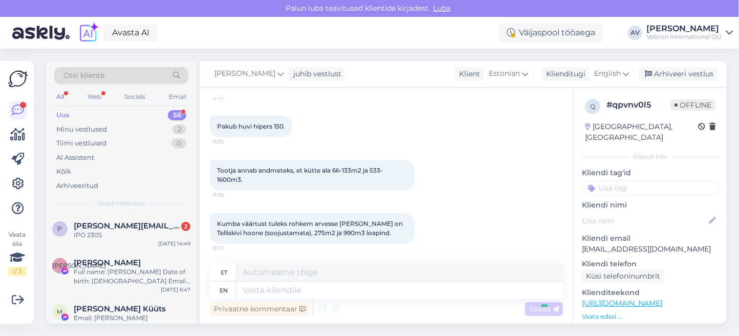
scroll to position [163, 0]
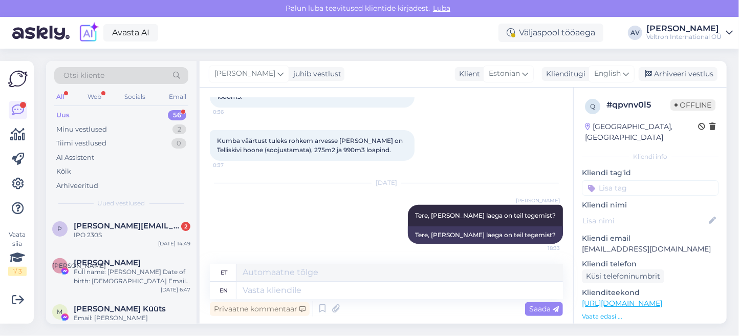
click at [74, 112] on div "Uus 56" at bounding box center [121, 115] width 134 height 14
click at [145, 225] on span "[PERSON_NAME][EMAIL_ADDRESS][PERSON_NAME][DOMAIN_NAME]" at bounding box center [127, 225] width 106 height 9
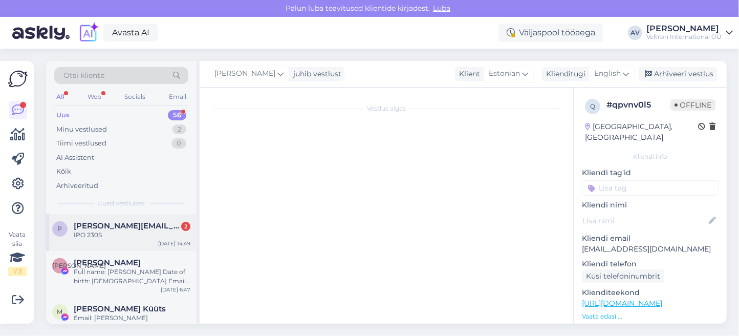
scroll to position [0, 0]
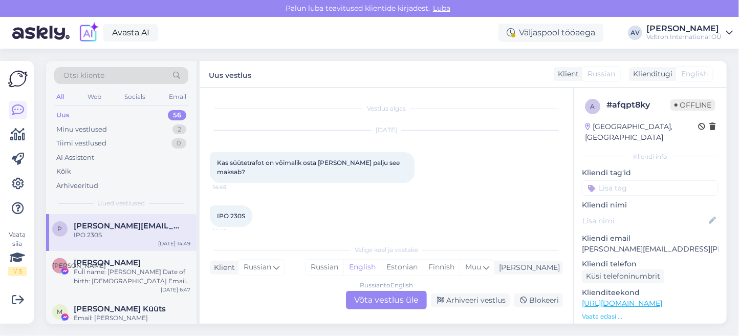
click at [387, 300] on div "Russian to English Võta vestlus üle" at bounding box center [386, 300] width 81 height 18
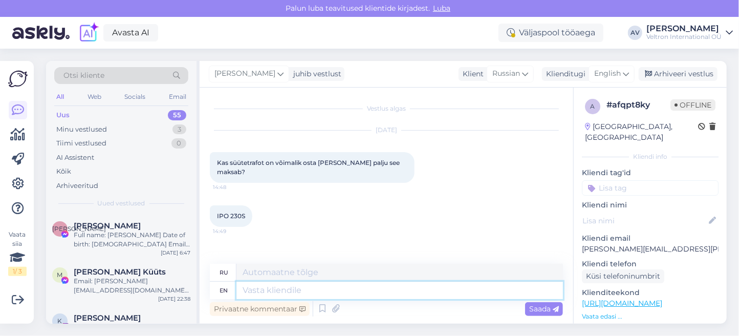
click at [354, 292] on textarea at bounding box center [399, 289] width 326 height 17
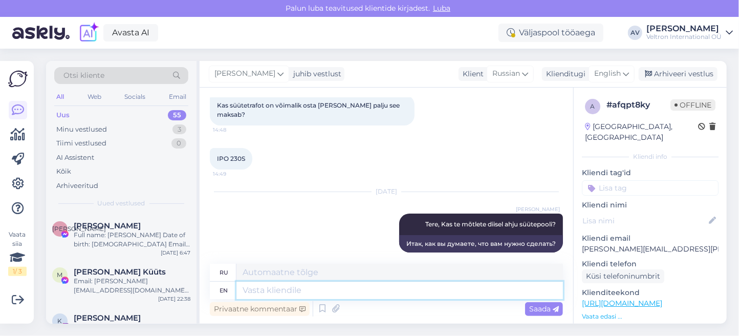
click at [360, 292] on textarea at bounding box center [399, 289] width 326 height 17
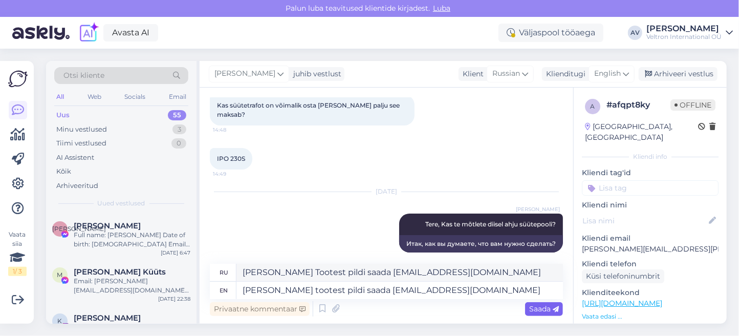
click at [552, 312] on span "Saada" at bounding box center [544, 308] width 30 height 9
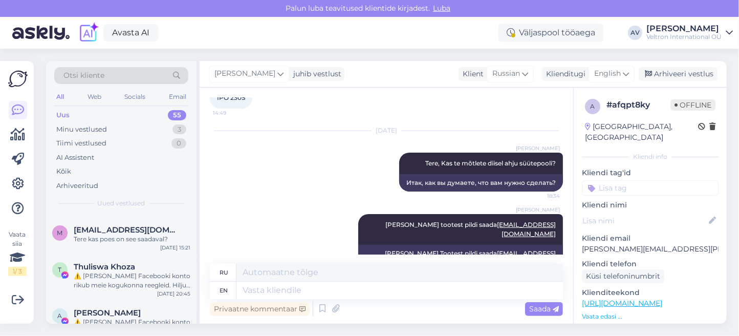
scroll to position [0, 0]
